Goal: Information Seeking & Learning: Compare options

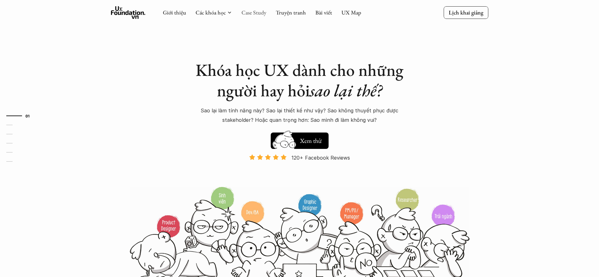
click at [248, 15] on link "Case Study" at bounding box center [254, 12] width 25 height 7
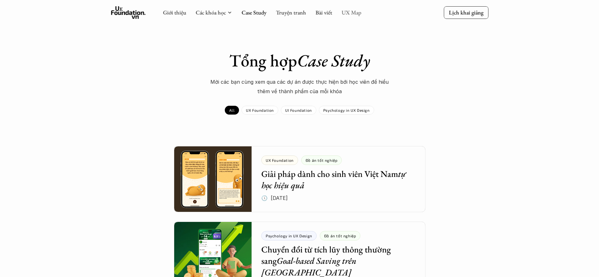
click at [357, 12] on link "UX Map" at bounding box center [352, 12] width 20 height 7
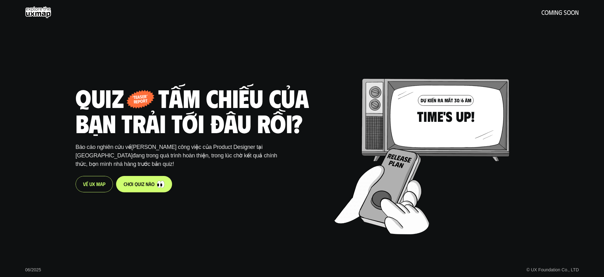
click at [142, 190] on link "c h ơ i q u i z n à o" at bounding box center [144, 184] width 56 height 16
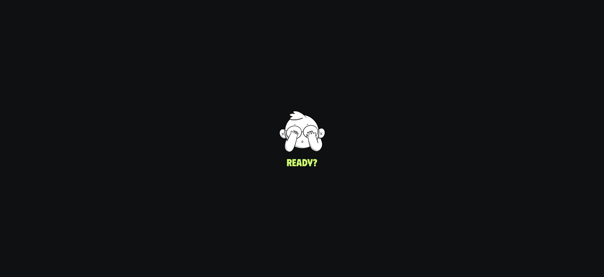
click at [299, 163] on div "UI/UX Designer Product Designer © UX Foundation Co., LTD" at bounding box center [450, 138] width 310 height 277
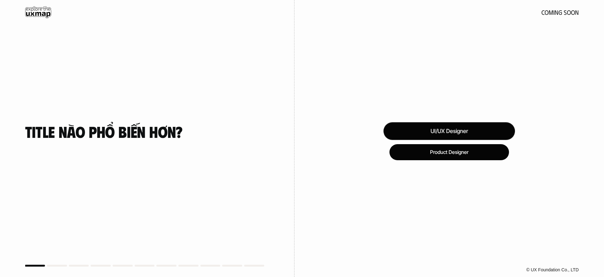
click at [440, 130] on div "UI/UX Designer" at bounding box center [450, 131] width 132 height 18
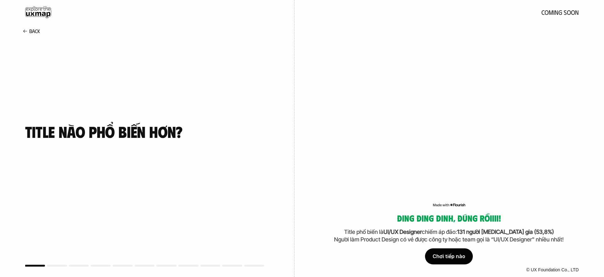
click at [448, 260] on div "Chơi tiếp nào" at bounding box center [449, 257] width 48 height 16
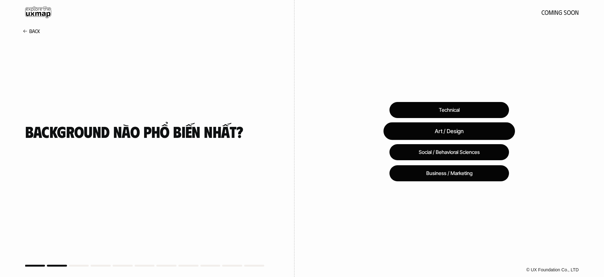
click at [450, 133] on div "Art / Design" at bounding box center [450, 131] width 132 height 18
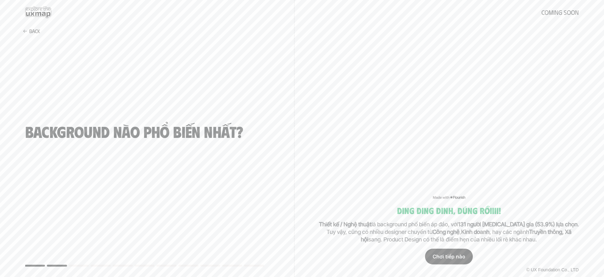
click at [453, 256] on div "Chơi tiếp nào" at bounding box center [449, 257] width 48 height 16
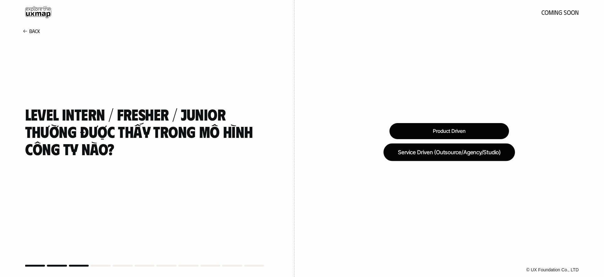
click at [461, 157] on div "Service Driven (Outsource/Agency/Studio)" at bounding box center [450, 152] width 132 height 18
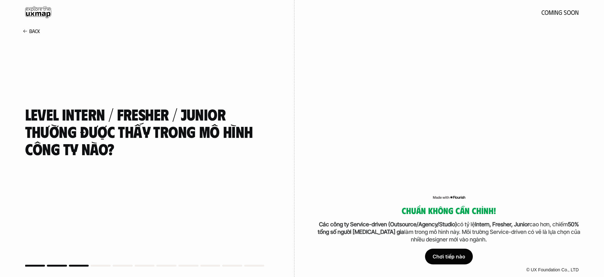
click at [444, 253] on div "Chơi tiếp nào" at bounding box center [449, 257] width 48 height 16
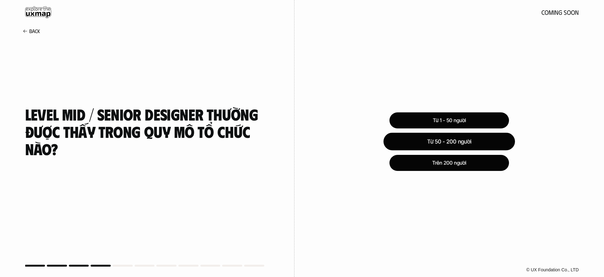
click at [454, 141] on div "Từ 50 - 200 người" at bounding box center [450, 142] width 132 height 18
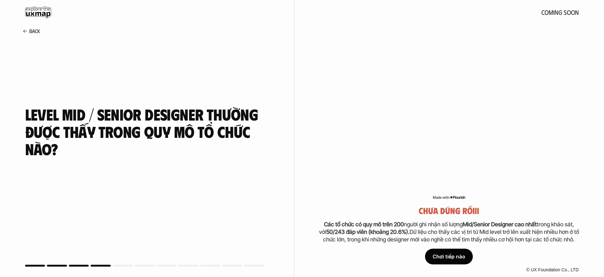
click at [449, 257] on div "Chơi tiếp nào" at bounding box center [449, 257] width 48 height 16
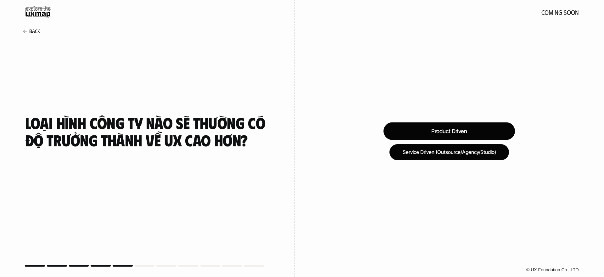
click at [441, 135] on div "Product Driven" at bounding box center [450, 131] width 132 height 18
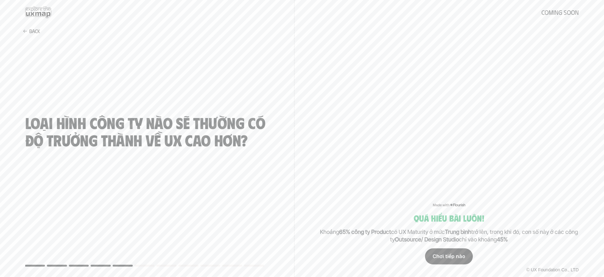
click at [462, 259] on div "Chơi tiếp nào" at bounding box center [449, 257] width 48 height 16
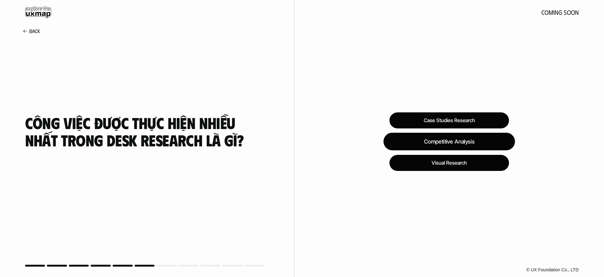
click at [441, 145] on div "Competitive Analysis" at bounding box center [450, 142] width 132 height 18
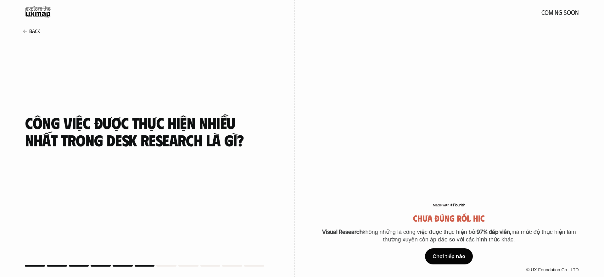
click at [446, 256] on div "Chơi tiếp nào" at bounding box center [449, 257] width 48 height 16
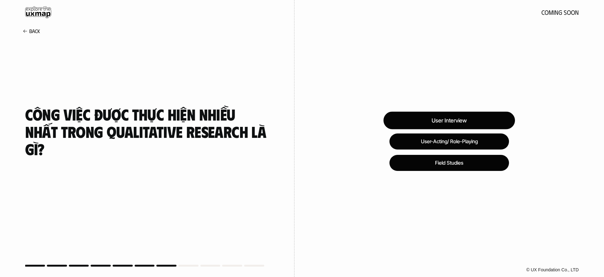
click at [439, 121] on div "User Interview" at bounding box center [450, 121] width 132 height 18
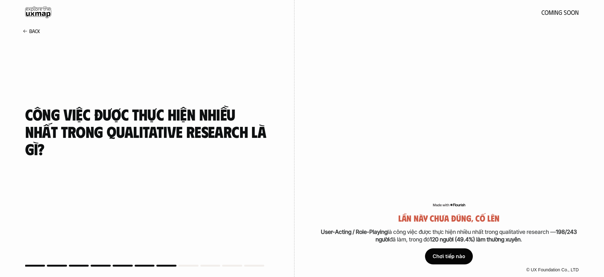
click at [453, 256] on div "Chơi tiếp nào" at bounding box center [449, 257] width 48 height 16
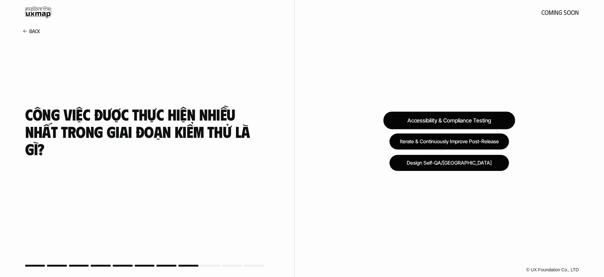
click at [455, 117] on div "Accessibility & Compliance Testing" at bounding box center [449, 121] width 132 height 18
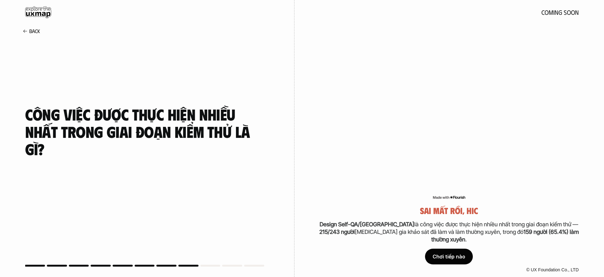
click at [450, 256] on div "Chơi tiếp nào" at bounding box center [449, 257] width 48 height 16
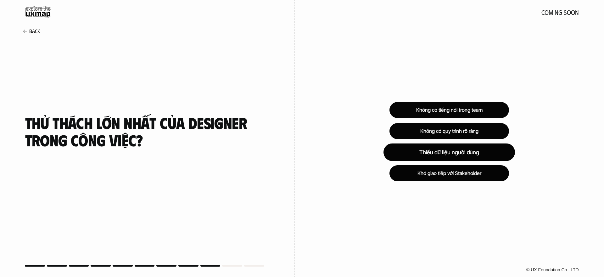
click at [431, 157] on div "Thiếu dữ liệu người dùng" at bounding box center [450, 152] width 132 height 18
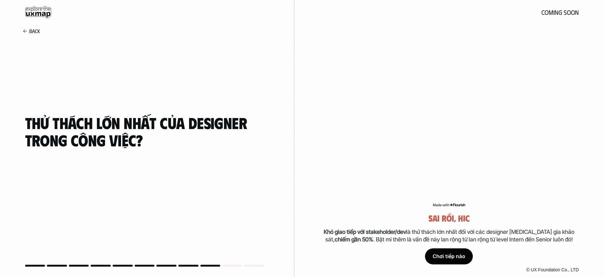
click at [442, 260] on div "Chơi tiếp nào" at bounding box center [449, 257] width 48 height 16
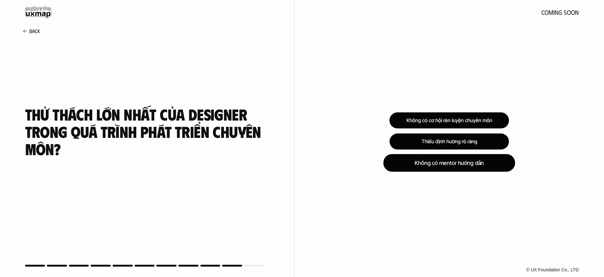
click at [445, 165] on div "Không có mentor hướng dẫn" at bounding box center [449, 163] width 132 height 18
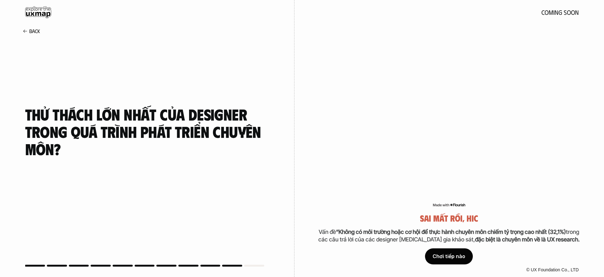
click at [450, 263] on div "© UX Foundation Co., LTD" at bounding box center [450, 270] width 310 height 14
click at [435, 255] on div "Chơi tiếp nào" at bounding box center [449, 257] width 48 height 16
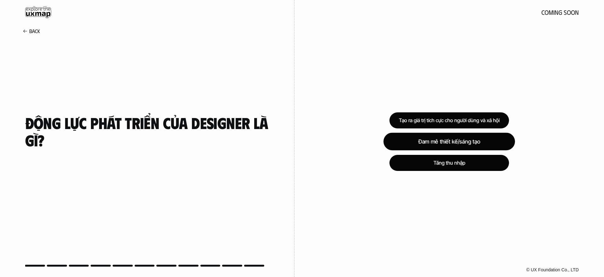
click at [430, 140] on div "Đam mê thiết kế/sáng tạo" at bounding box center [450, 142] width 132 height 18
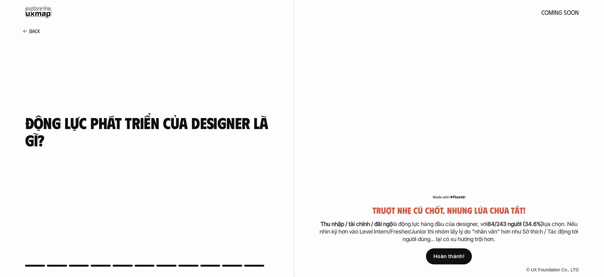
click at [450, 247] on div "Trượt nhẹ cú chốt, nhưng lửa chưa tắt! Thu nhập / tài chính / đãi ngộ là động l…" at bounding box center [449, 234] width 265 height 59
click at [449, 256] on p "Hoàn thành!" at bounding box center [449, 256] width 31 height 6
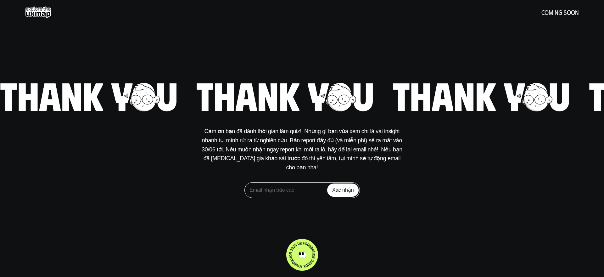
click at [297, 194] on div "Cảm ơn bạn đã dành thời gian làm quiz!  Những gì bạn vừa xem chỉ là vài insight…" at bounding box center [302, 138] width 604 height 277
click at [374, 223] on div "Cảm ơn bạn đã dành thời gian làm quiz!  Những gì bạn vừa xem chỉ là vài insight…" at bounding box center [302, 138] width 604 height 277
click at [285, 193] on input "email" at bounding box center [301, 190] width 115 height 16
click at [279, 185] on input "email" at bounding box center [301, 190] width 115 height 16
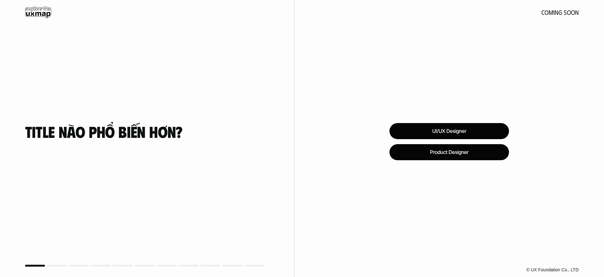
click at [45, 18] on use at bounding box center [38, 12] width 26 height 12
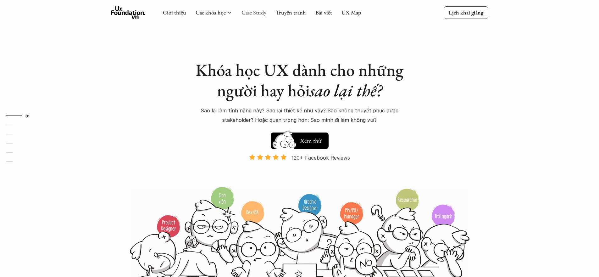
click at [251, 14] on link "Case Study" at bounding box center [254, 12] width 25 height 7
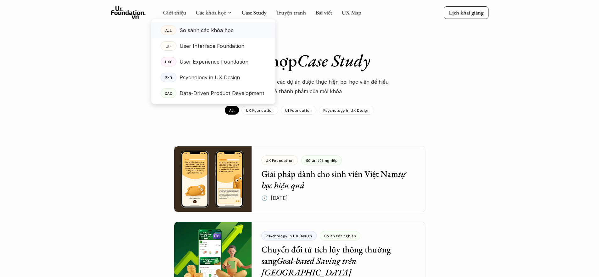
click at [200, 32] on p "So sánh các khóa học" at bounding box center [207, 29] width 54 height 9
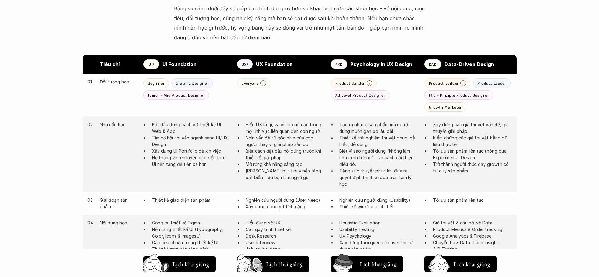
scroll to position [313, 0]
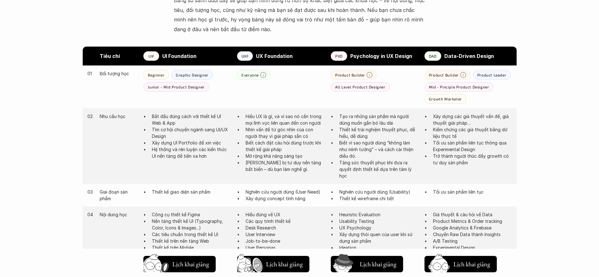
click at [343, 87] on p "All Level Product Designer" at bounding box center [360, 87] width 50 height 4
click at [370, 125] on p "Tạo ra những sản phẩm mà người dùng muốn gắn bó lâu dài" at bounding box center [379, 119] width 79 height 13
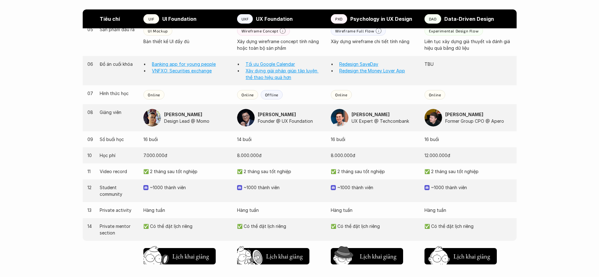
scroll to position [583, 0]
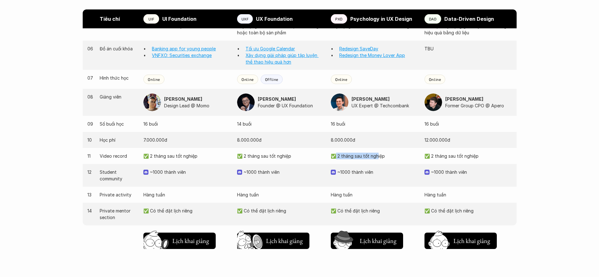
drag, startPoint x: 337, startPoint y: 155, endPoint x: 377, endPoint y: 155, distance: 40.3
click at [377, 155] on p "✅ 2 tháng sau tốt nghiệp" at bounding box center [374, 156] width 87 height 7
click at [354, 158] on p "✅ 2 tháng sau tốt nghiệp" at bounding box center [374, 156] width 87 height 7
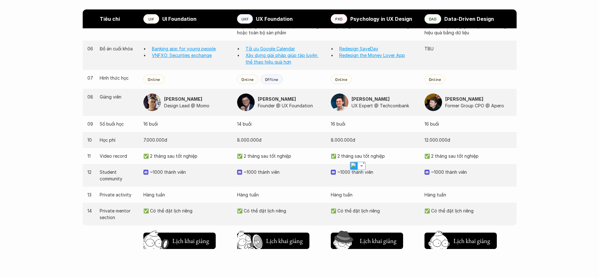
click at [189, 155] on p "✅ 2 tháng sau tốt nghiệp" at bounding box center [186, 156] width 87 height 7
click at [231, 152] on div "11 Video record ✅ 2 tháng sau tốt nghiệp ✅ 2 tháng sau tốt nghiệp ✅ 2 tháng sau…" at bounding box center [300, 156] width 434 height 16
click at [180, 173] on p "~1000 thành viên" at bounding box center [190, 172] width 81 height 7
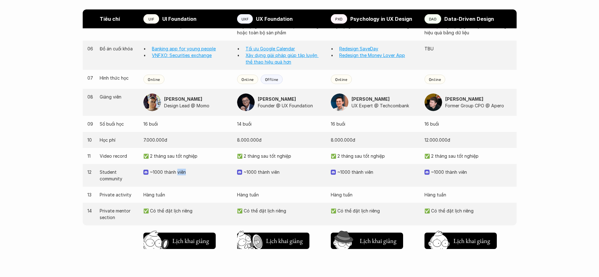
click at [180, 173] on p "~1000 thành viên" at bounding box center [190, 172] width 81 height 7
click at [289, 167] on div "12 Student community ~1000 thành viên ~1000 thành viên ~1000 thành viên ~1000 t…" at bounding box center [300, 175] width 434 height 23
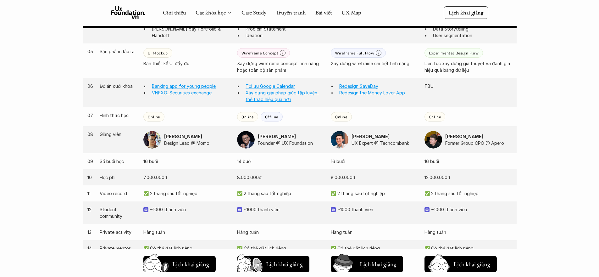
scroll to position [489, 0]
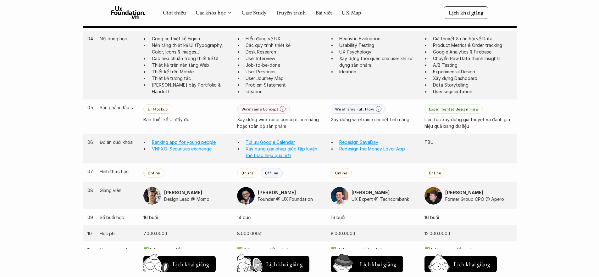
click at [457, 193] on strong "[PERSON_NAME]" at bounding box center [465, 192] width 38 height 5
click at [369, 197] on p "UX Expert @ Techcombank" at bounding box center [385, 199] width 67 height 7
click at [184, 205] on div "08 Giảng viên [PERSON_NAME] Design Lead @ [PERSON_NAME] Founder @ UX Foundation…" at bounding box center [300, 195] width 434 height 27
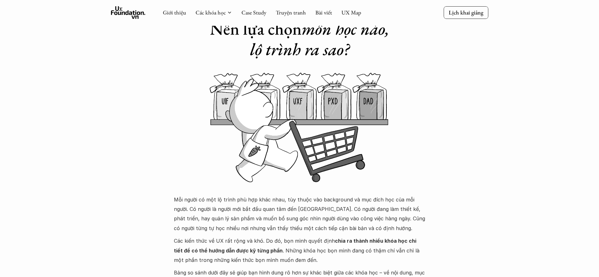
scroll to position [0, 0]
